Goal: Task Accomplishment & Management: Manage account settings

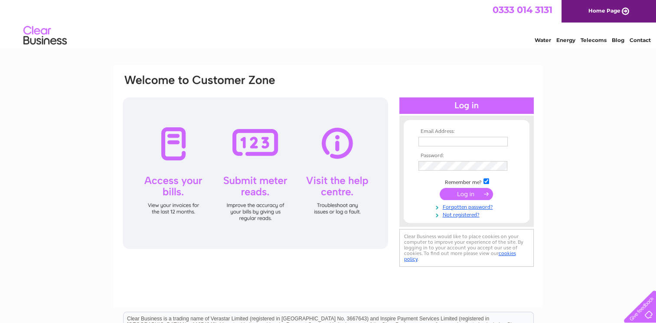
click at [428, 141] on input "text" at bounding box center [462, 142] width 89 height 10
type input "enquiries.treasureisland@hotmail.com"
click at [439, 189] on input "submit" at bounding box center [465, 195] width 53 height 12
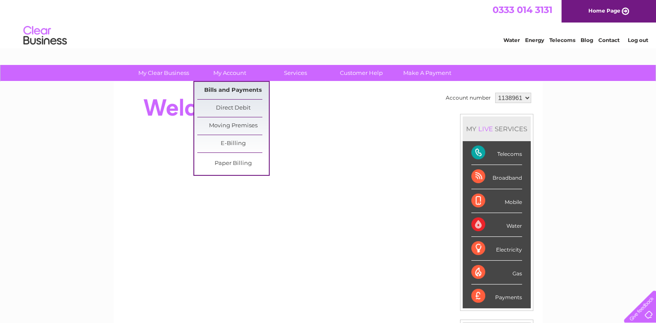
click at [231, 86] on link "Bills and Payments" at bounding box center [233, 90] width 72 height 17
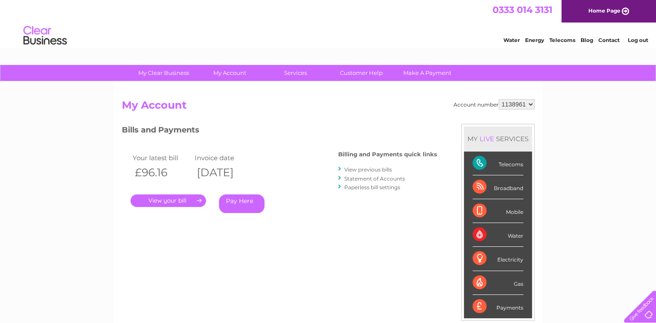
click at [172, 202] on link "." at bounding box center [167, 201] width 75 height 13
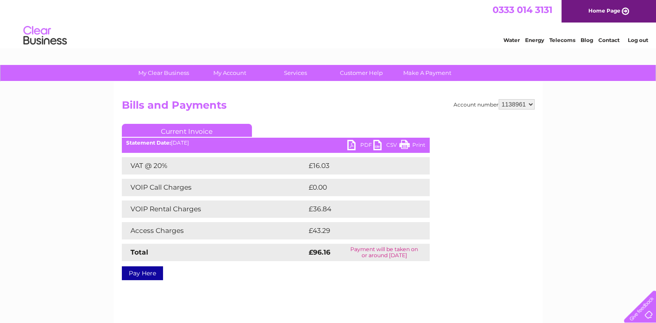
click at [411, 145] on link "Print" at bounding box center [412, 146] width 26 height 13
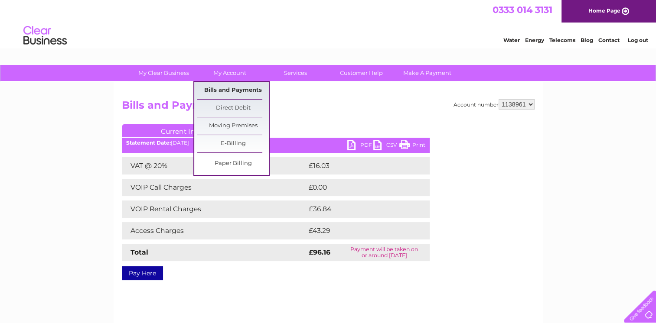
click at [230, 86] on link "Bills and Payments" at bounding box center [233, 90] width 72 height 17
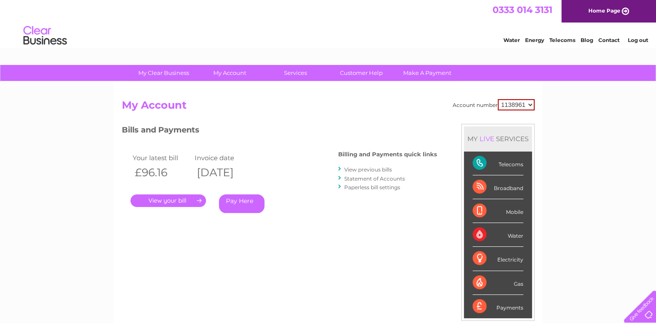
click at [374, 172] on link "View previous bills" at bounding box center [368, 169] width 48 height 7
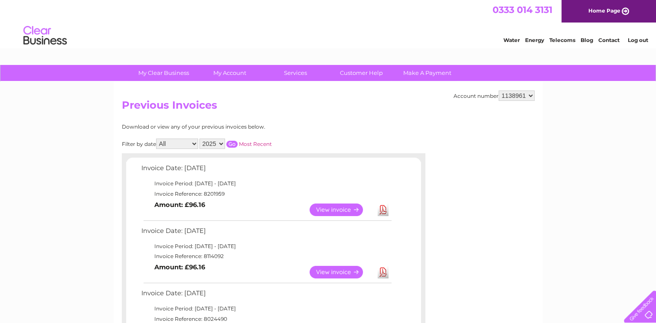
click at [325, 272] on link "View" at bounding box center [341, 272] width 64 height 13
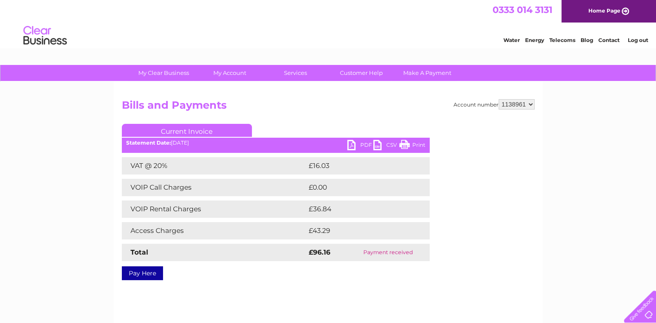
click at [416, 139] on ul "Current Invoice" at bounding box center [276, 132] width 308 height 16
click at [410, 144] on link "Print" at bounding box center [412, 146] width 26 height 13
click at [635, 40] on link "Log out" at bounding box center [637, 40] width 20 height 7
